Goal: Information Seeking & Learning: Learn about a topic

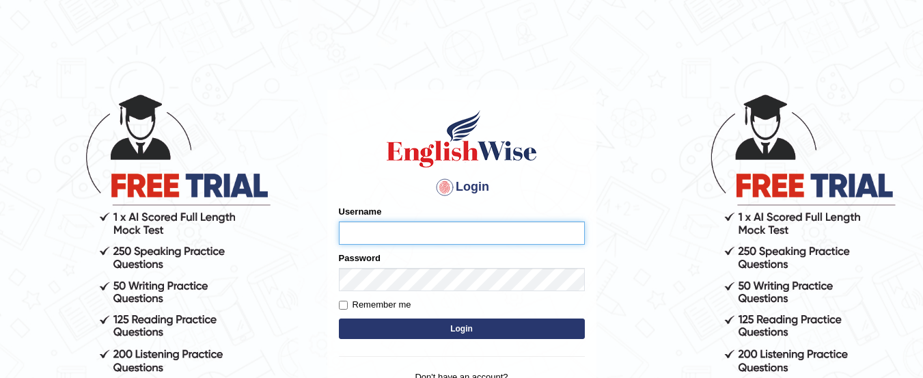
type input "yadwinder_online"
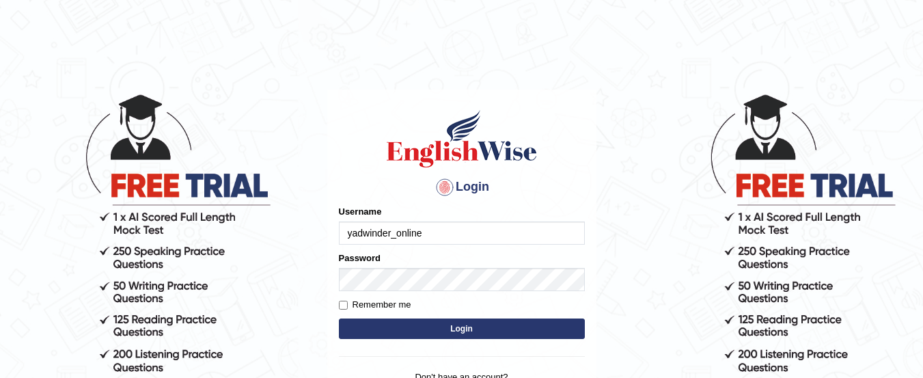
click at [412, 327] on button "Login" at bounding box center [462, 328] width 246 height 20
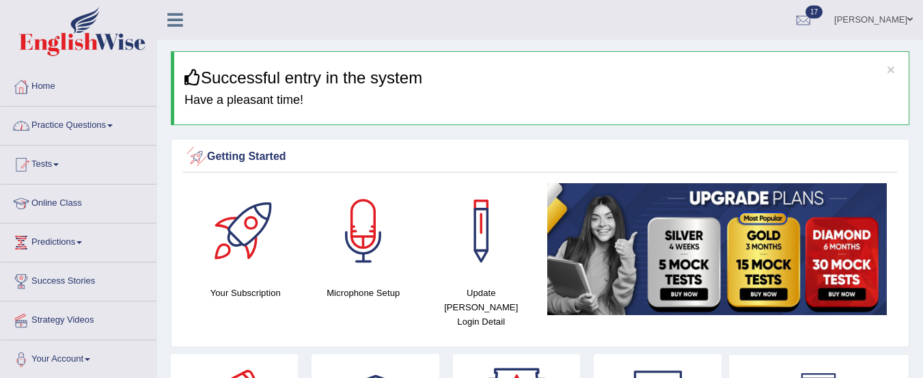
click at [86, 128] on link "Practice Questions" at bounding box center [79, 124] width 156 height 34
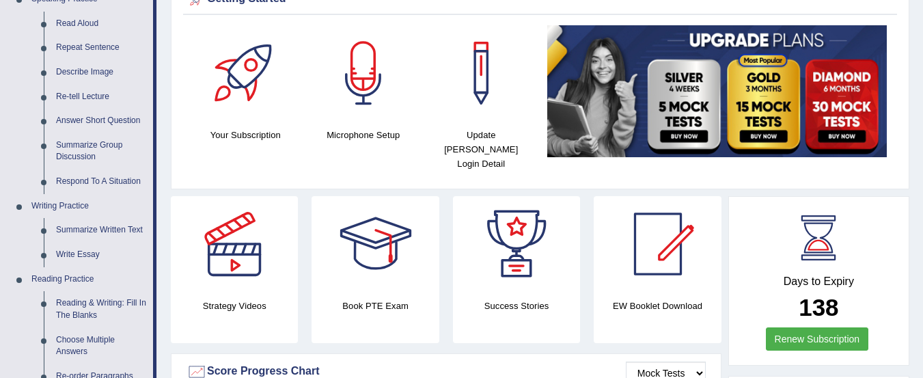
scroll to position [169, 0]
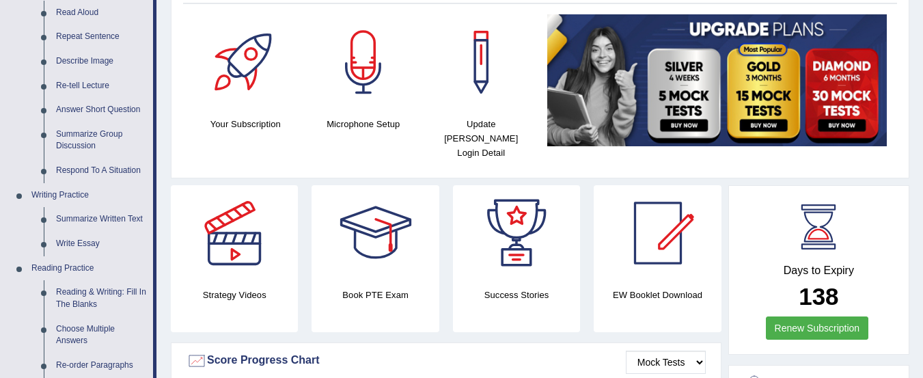
click at [76, 241] on link "Write Essay" at bounding box center [101, 244] width 103 height 25
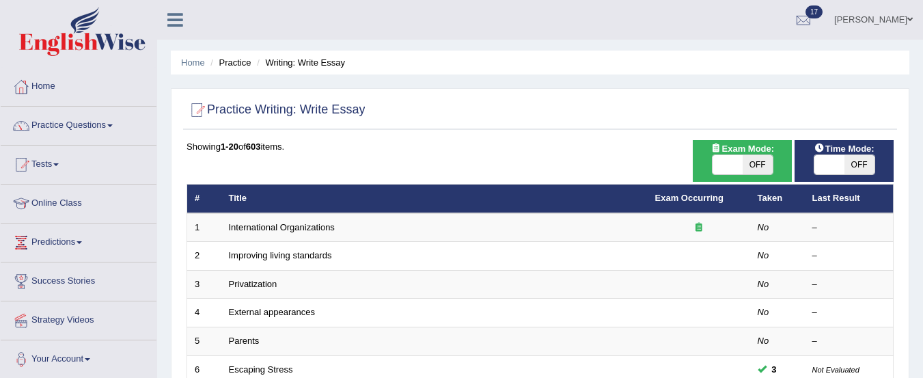
click at [764, 164] on span "OFF" at bounding box center [758, 164] width 30 height 19
checkbox input "true"
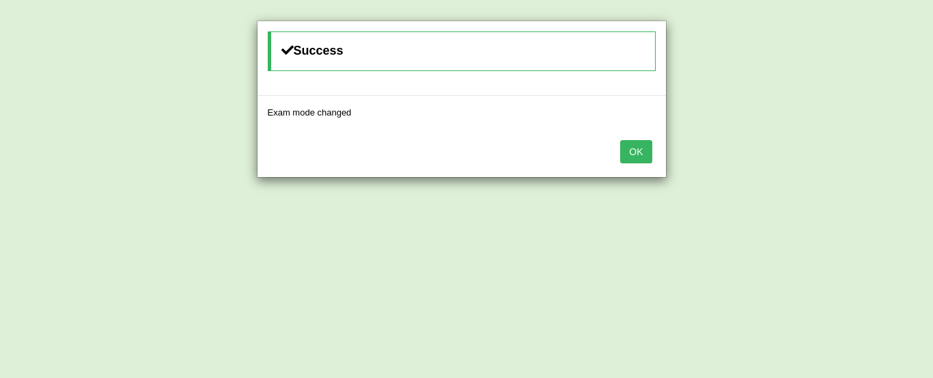
click at [654, 151] on div "OK" at bounding box center [462, 153] width 408 height 48
click at [637, 150] on button "OK" at bounding box center [635, 151] width 31 height 23
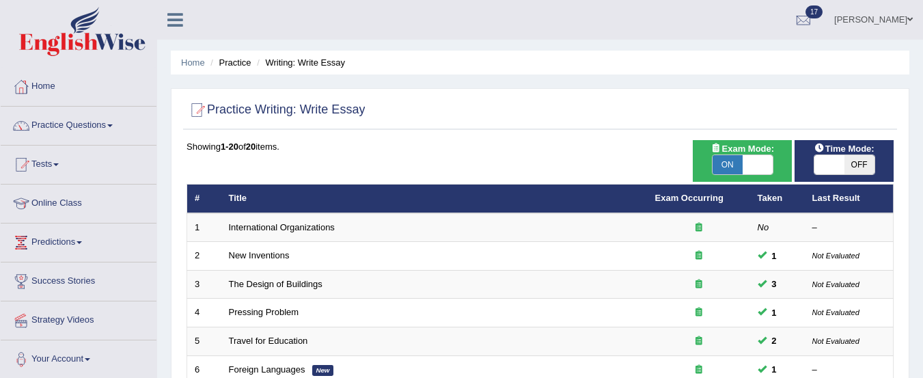
click at [870, 169] on span "OFF" at bounding box center [859, 164] width 30 height 19
checkbox input "true"
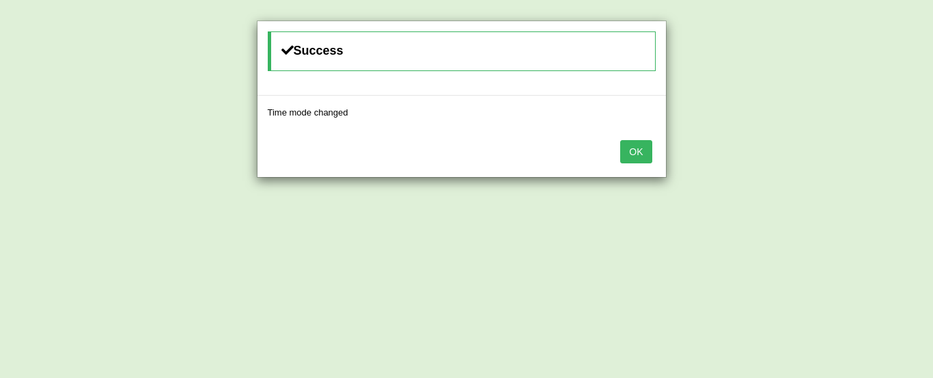
click at [649, 148] on button "OK" at bounding box center [635, 151] width 31 height 23
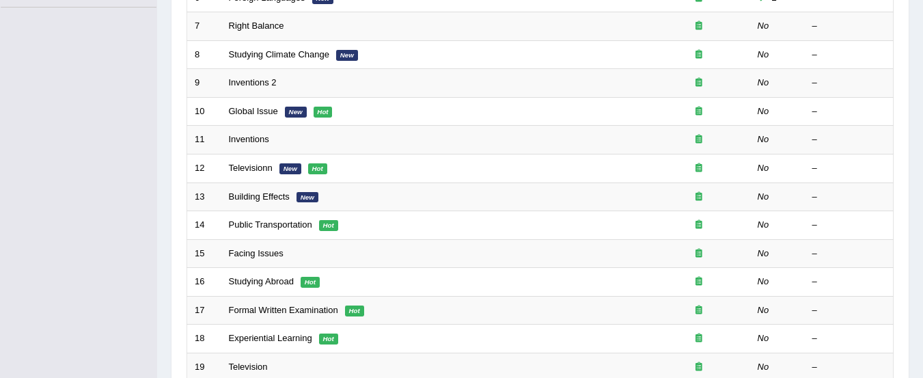
scroll to position [388, 0]
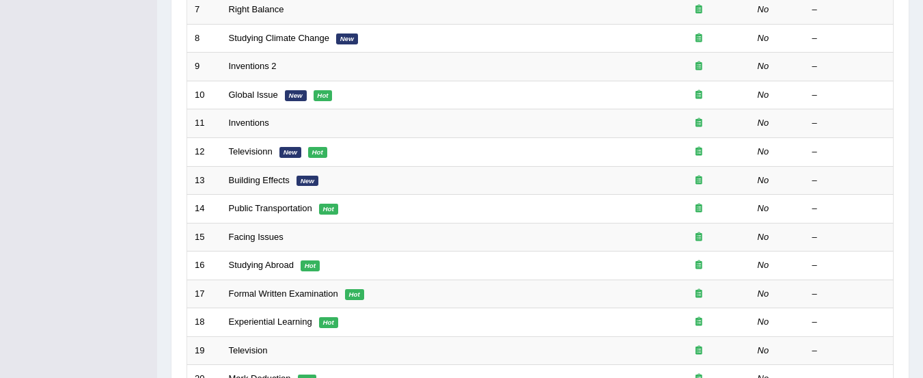
click at [555, 182] on td "Building Effects New" at bounding box center [434, 180] width 426 height 29
click at [270, 180] on link "Building Effects" at bounding box center [259, 180] width 61 height 10
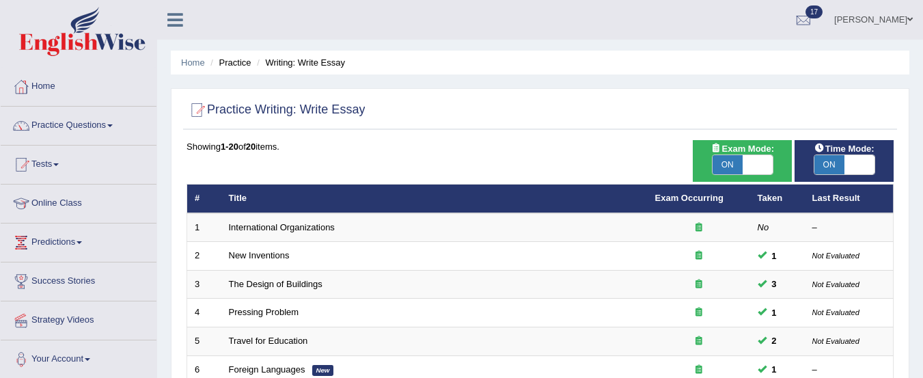
click at [734, 167] on span "ON" at bounding box center [727, 164] width 30 height 19
checkbox input "false"
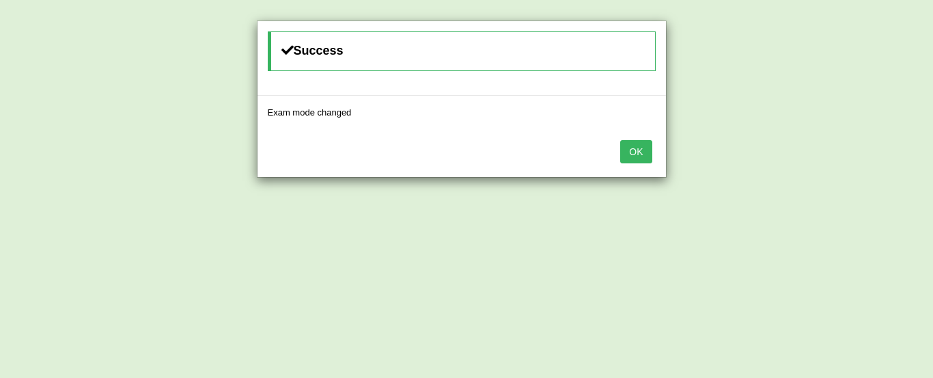
click at [652, 146] on button "OK" at bounding box center [635, 151] width 31 height 23
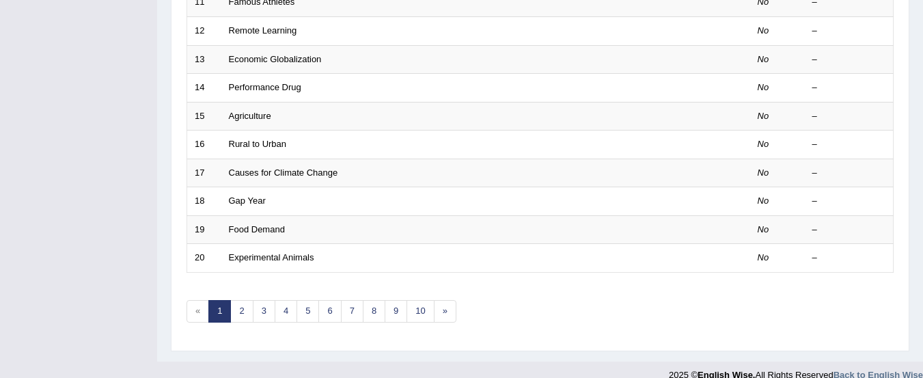
scroll to position [527, 0]
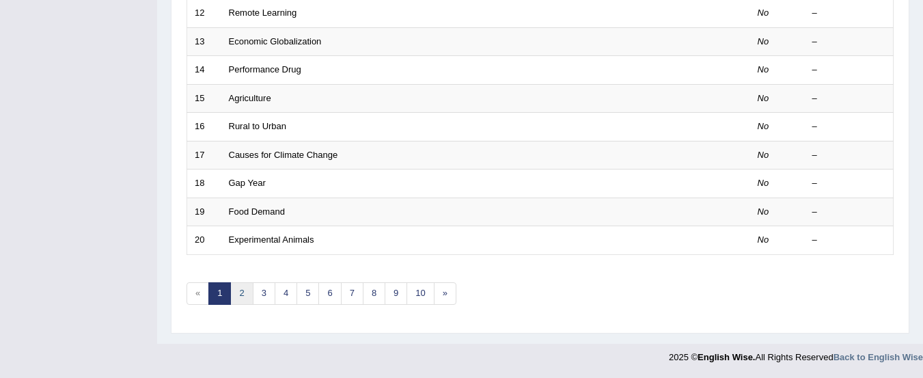
click at [243, 288] on link "2" at bounding box center [241, 293] width 23 height 23
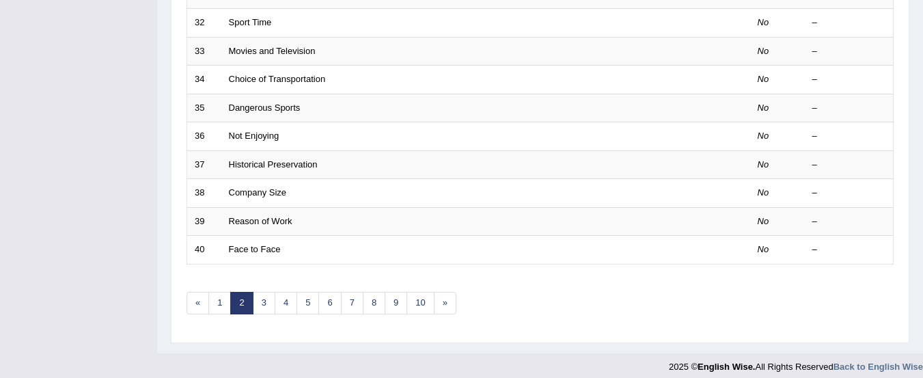
scroll to position [527, 0]
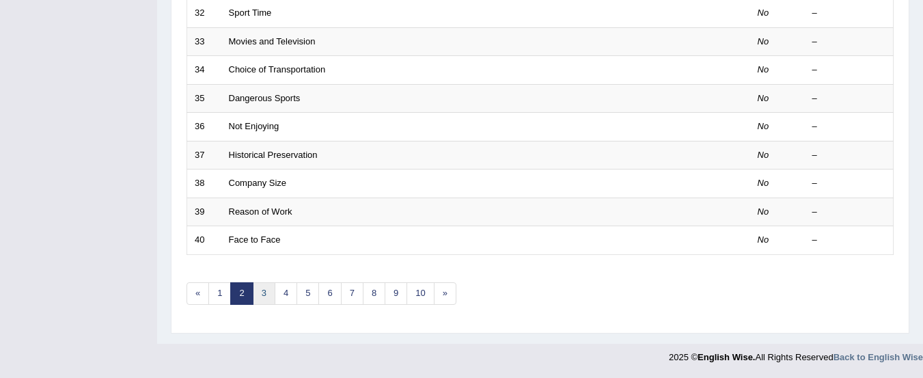
click at [262, 297] on link "3" at bounding box center [264, 293] width 23 height 23
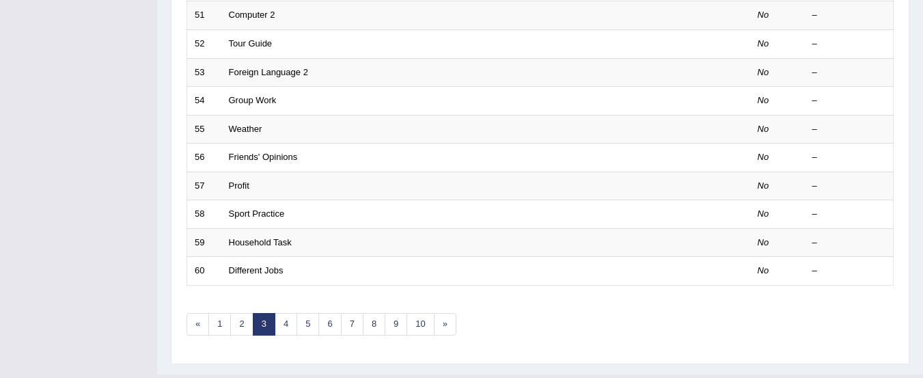
scroll to position [497, 0]
click at [284, 326] on link "4" at bounding box center [286, 322] width 23 height 23
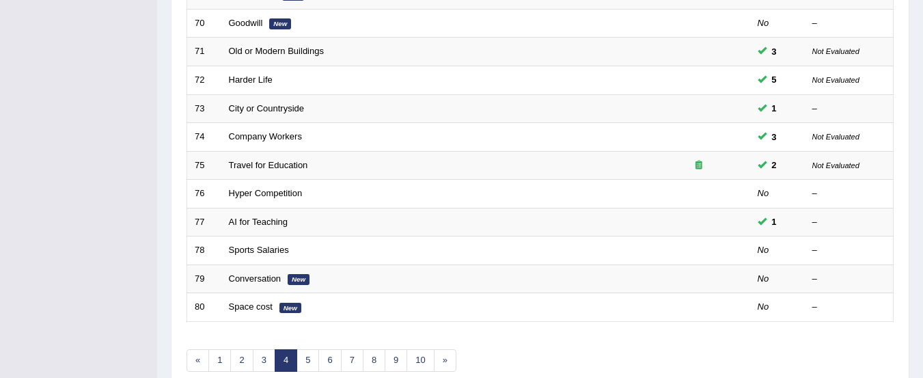
scroll to position [460, 0]
click at [308, 359] on link "5" at bounding box center [307, 359] width 23 height 23
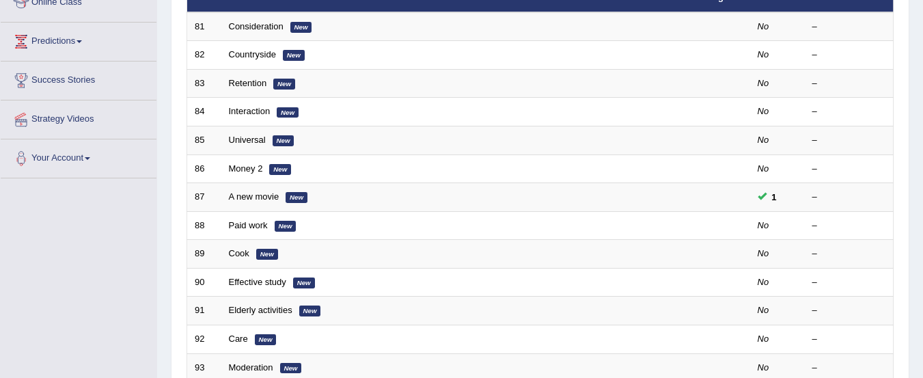
scroll to position [202, 0]
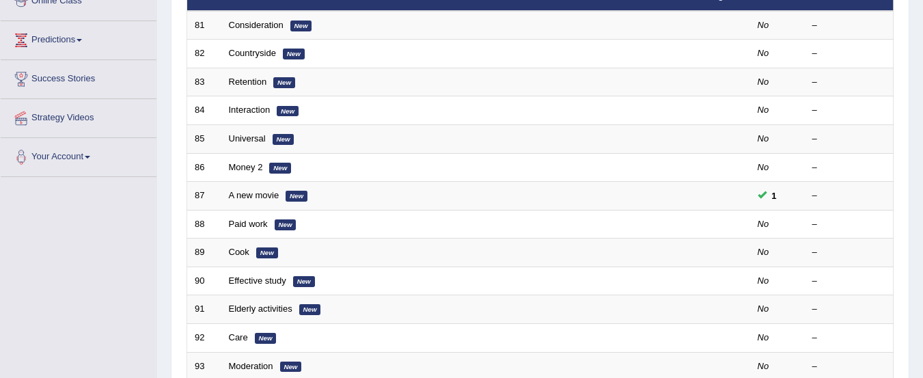
click at [120, 308] on div "Toggle navigation Home Practice Questions Speaking Practice Read Aloud Repeat S…" at bounding box center [461, 247] width 923 height 898
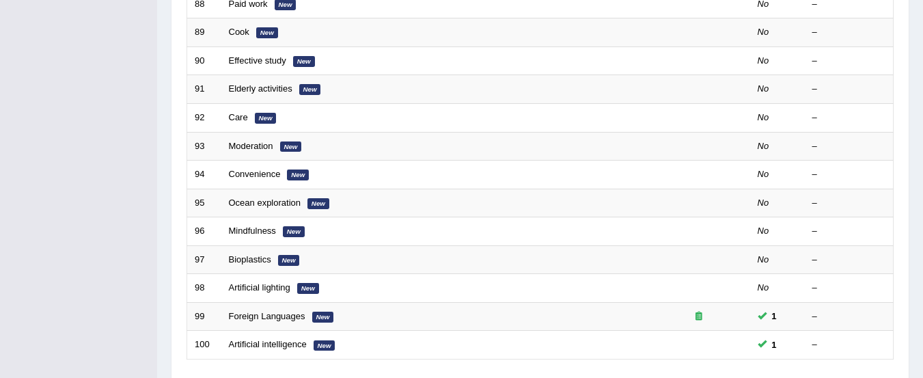
scroll to position [516, 0]
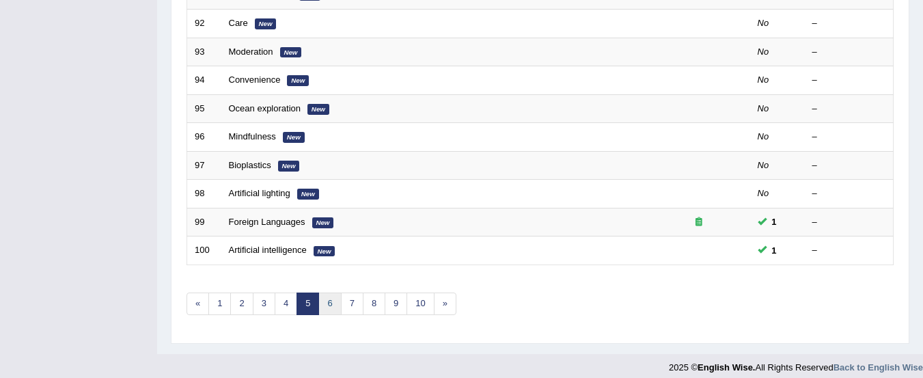
click at [322, 314] on link "6" at bounding box center [329, 303] width 23 height 23
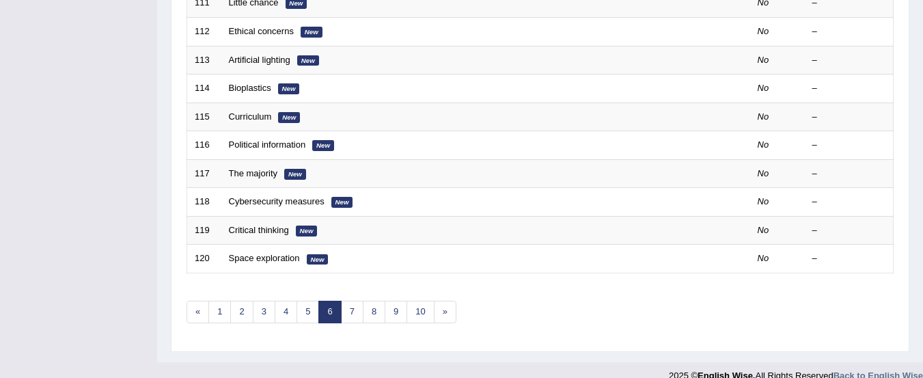
scroll to position [527, 0]
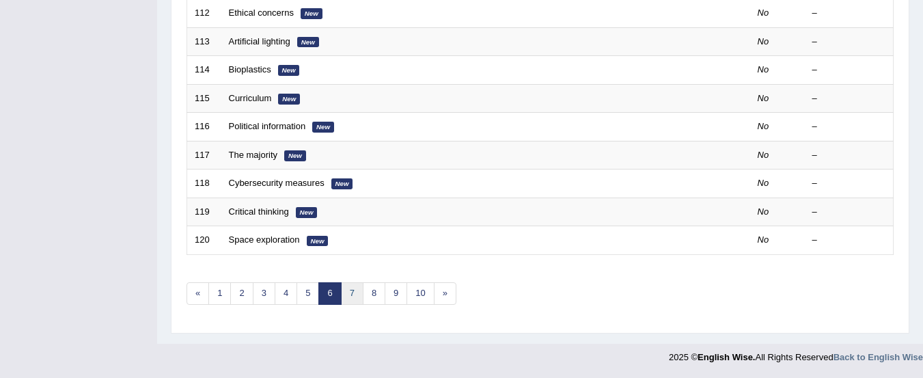
click at [352, 292] on link "7" at bounding box center [352, 293] width 23 height 23
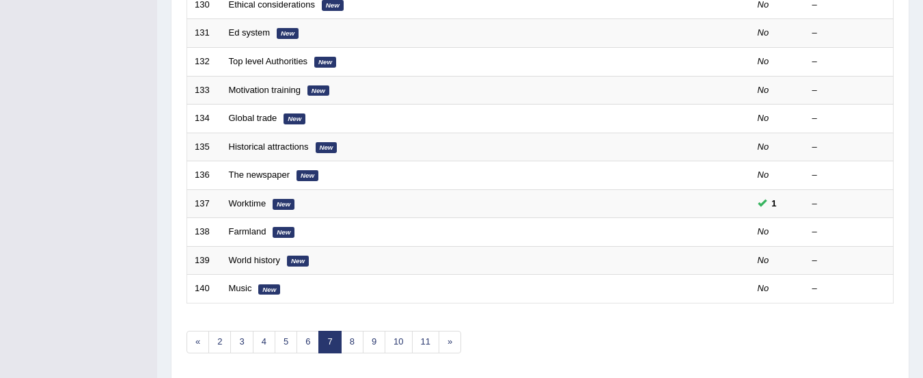
scroll to position [485, 0]
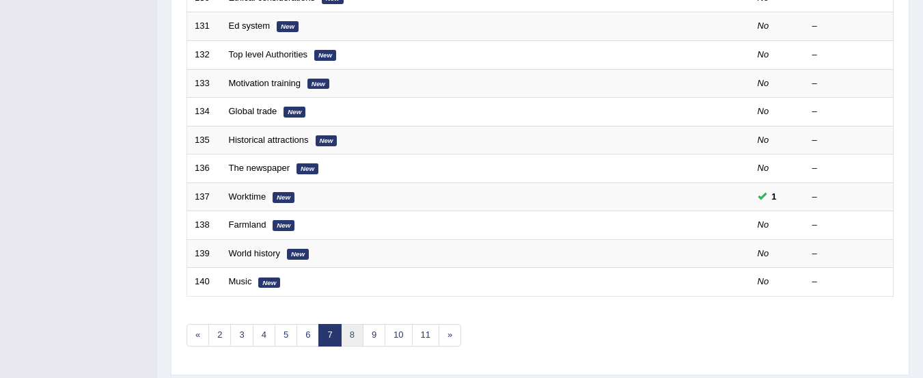
click at [352, 335] on link "8" at bounding box center [352, 335] width 23 height 23
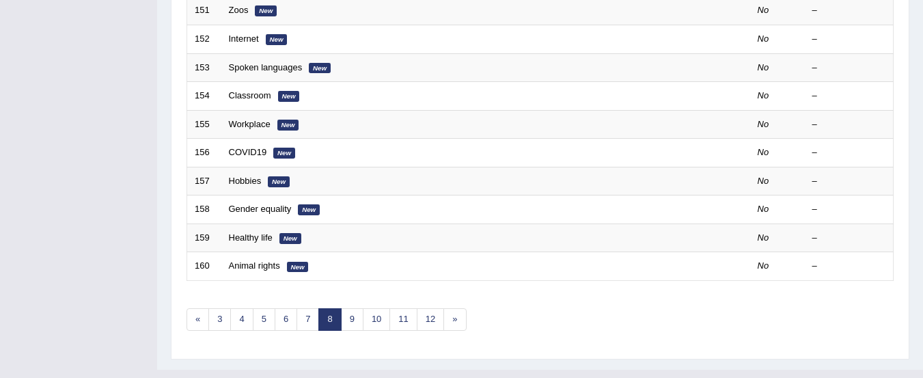
scroll to position [503, 0]
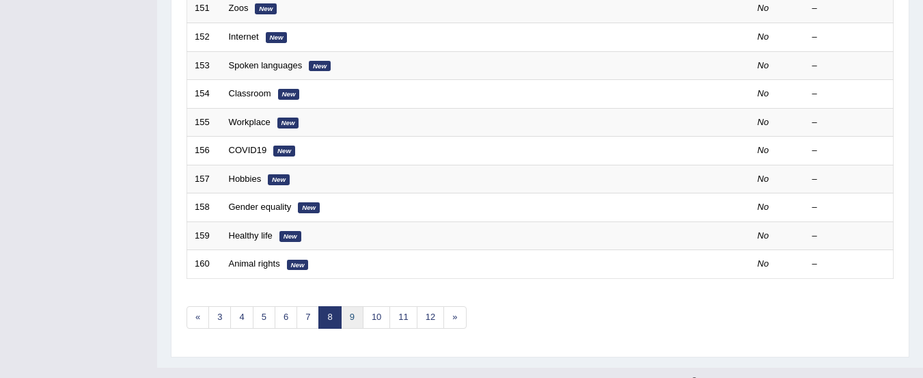
click at [352, 317] on link "9" at bounding box center [352, 317] width 23 height 23
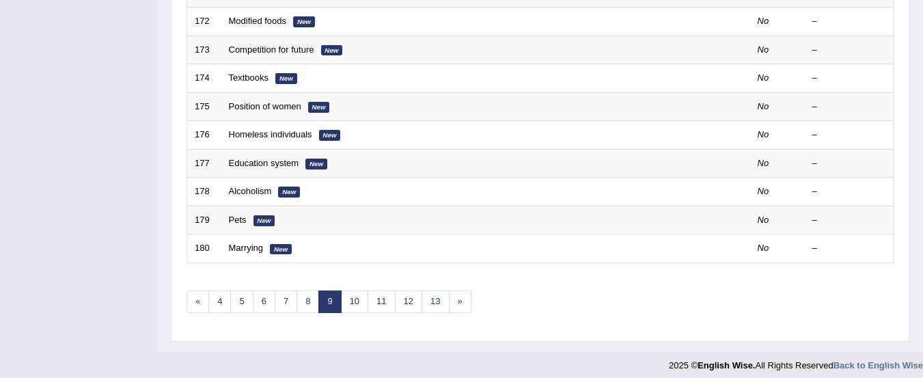
scroll to position [520, 0]
click at [354, 300] on link "10" at bounding box center [354, 300] width 27 height 23
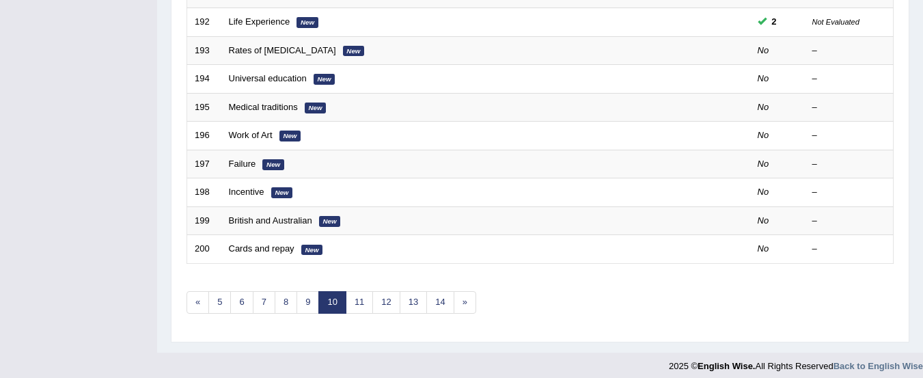
scroll to position [527, 0]
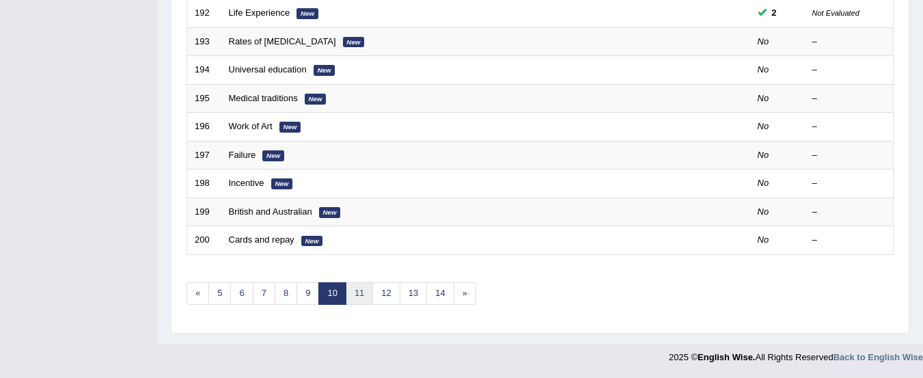
click at [359, 293] on link "11" at bounding box center [359, 293] width 27 height 23
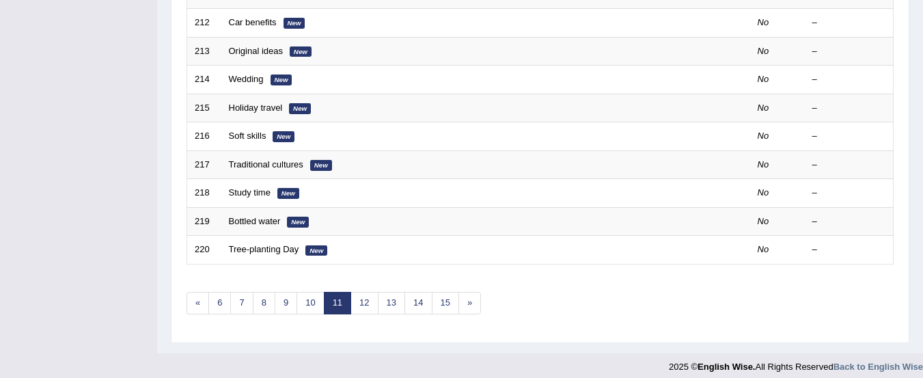
scroll to position [523, 0]
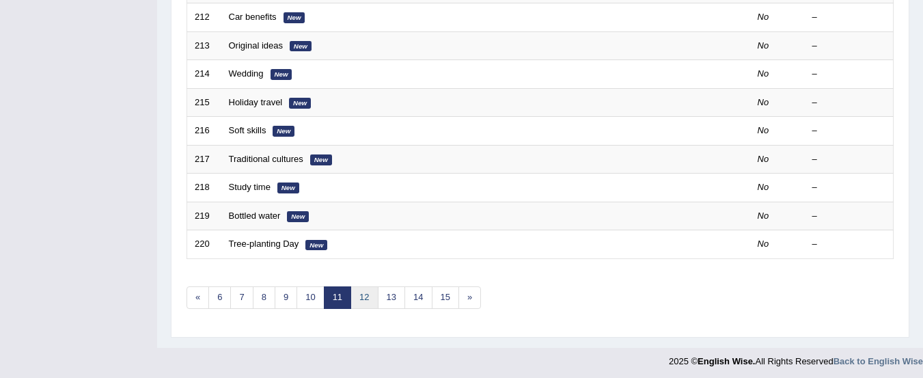
click at [365, 296] on link "12" at bounding box center [363, 297] width 27 height 23
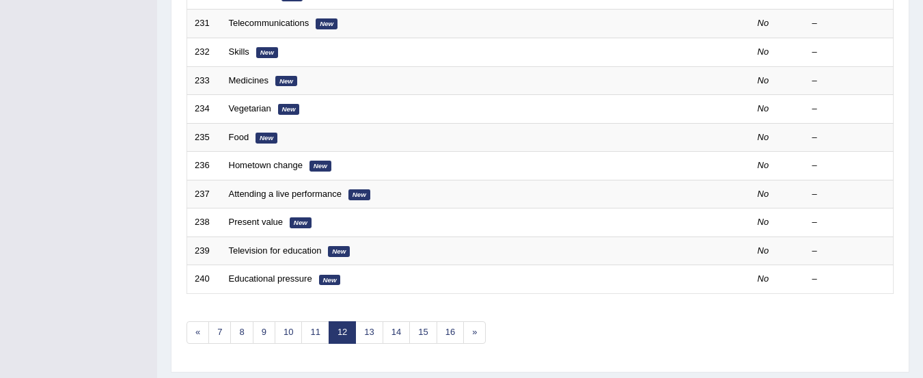
scroll to position [493, 0]
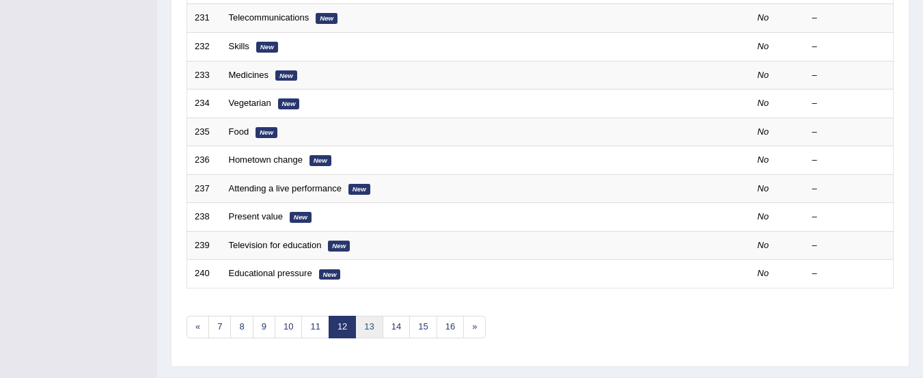
click at [366, 331] on link "13" at bounding box center [368, 327] width 27 height 23
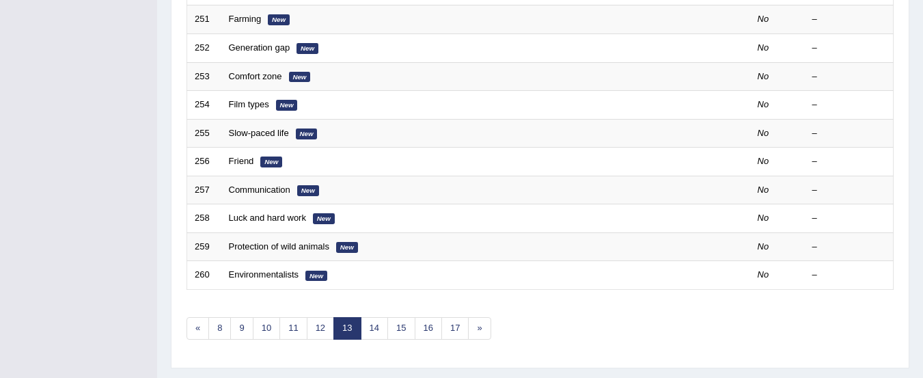
scroll to position [527, 0]
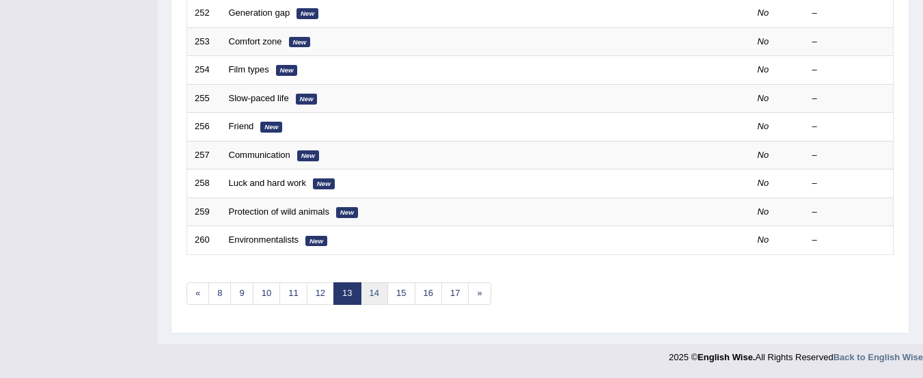
click at [369, 299] on link "14" at bounding box center [374, 293] width 27 height 23
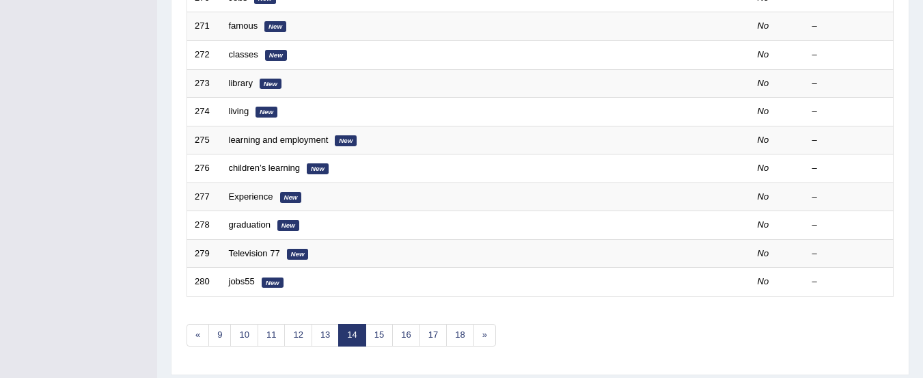
scroll to position [523, 0]
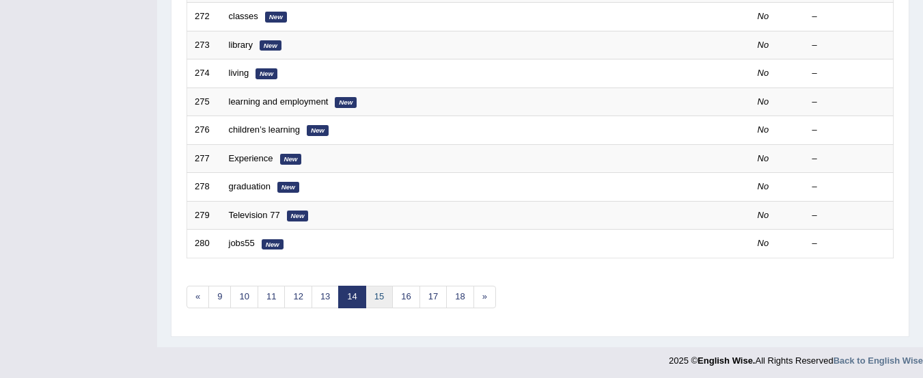
click at [378, 296] on link "15" at bounding box center [378, 297] width 27 height 23
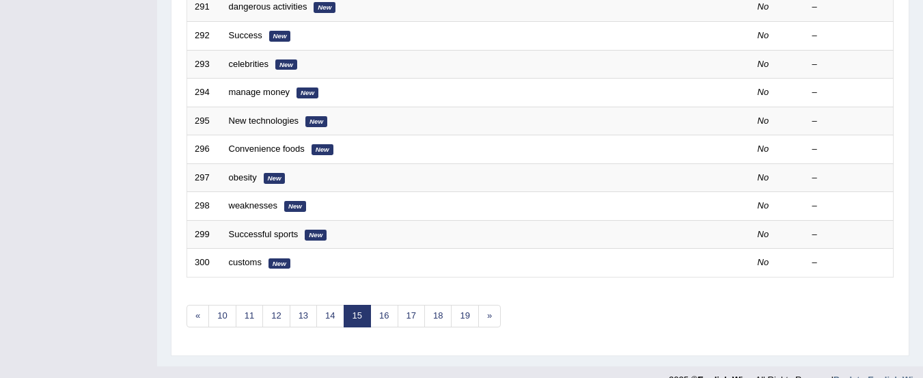
scroll to position [508, 0]
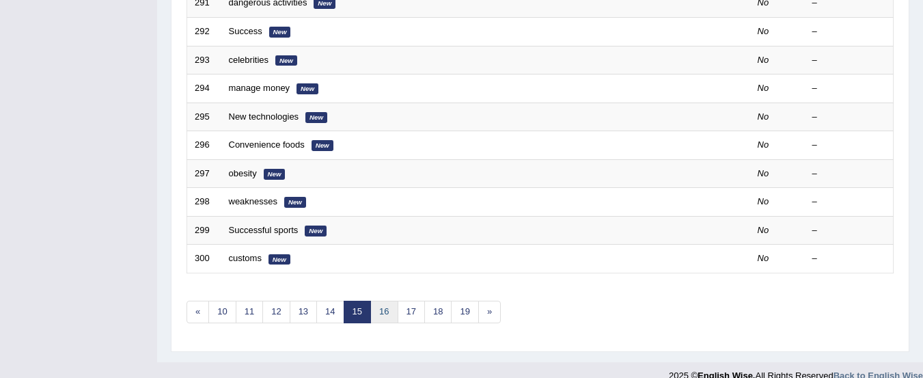
click at [383, 311] on link "16" at bounding box center [383, 312] width 27 height 23
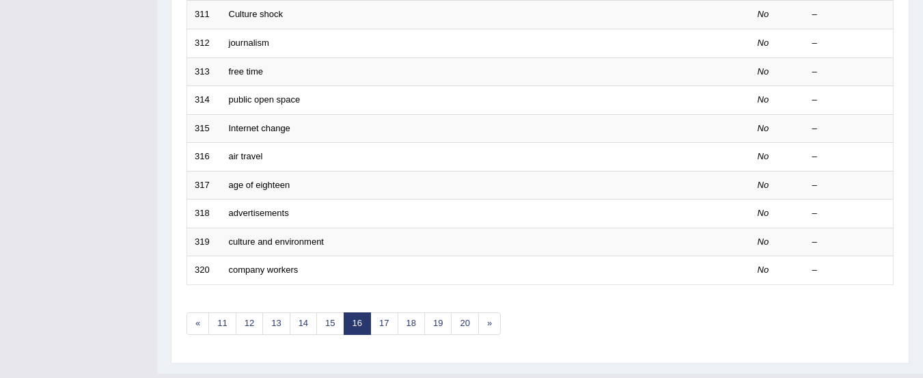
scroll to position [527, 0]
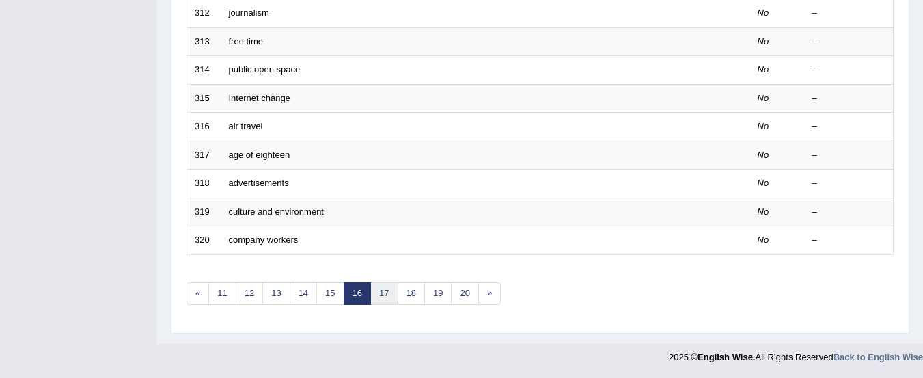
click at [383, 296] on link "17" at bounding box center [383, 293] width 27 height 23
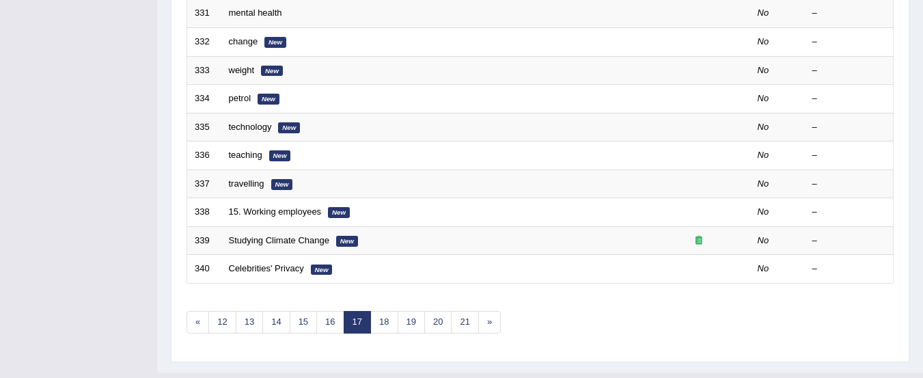
scroll to position [501, 0]
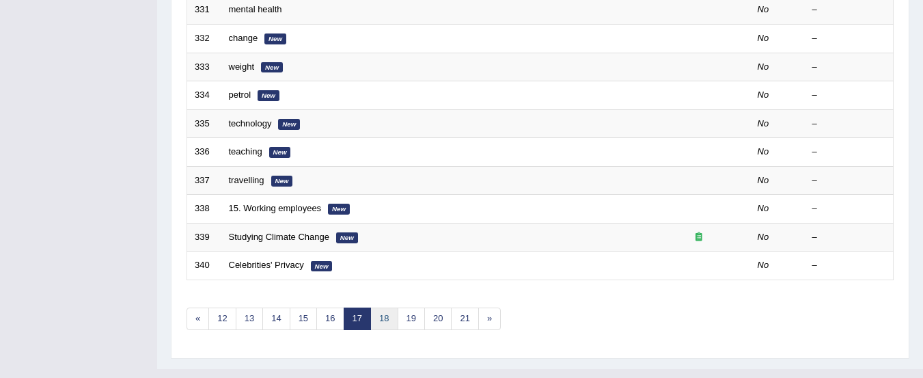
click at [383, 321] on link "18" at bounding box center [383, 318] width 27 height 23
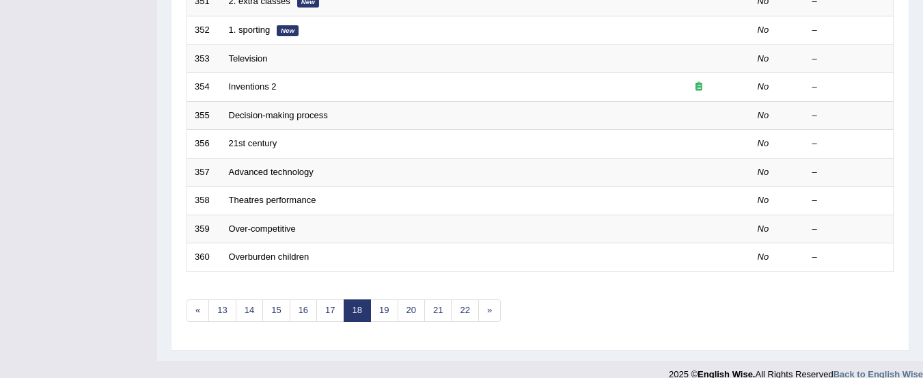
scroll to position [510, 0]
click at [384, 310] on link "19" at bounding box center [383, 310] width 27 height 23
